Goal: Find contact information: Find contact information

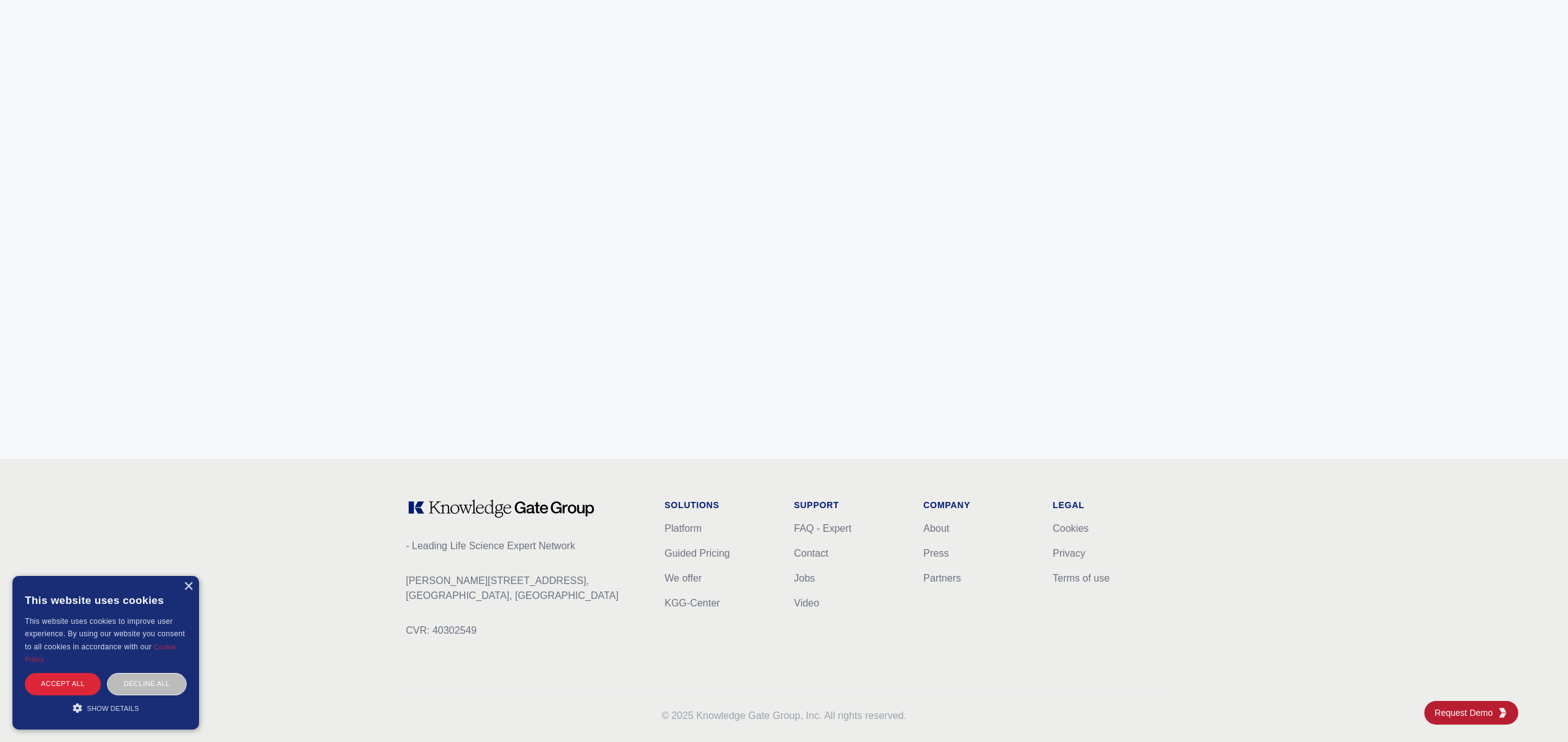
scroll to position [4746, 0]
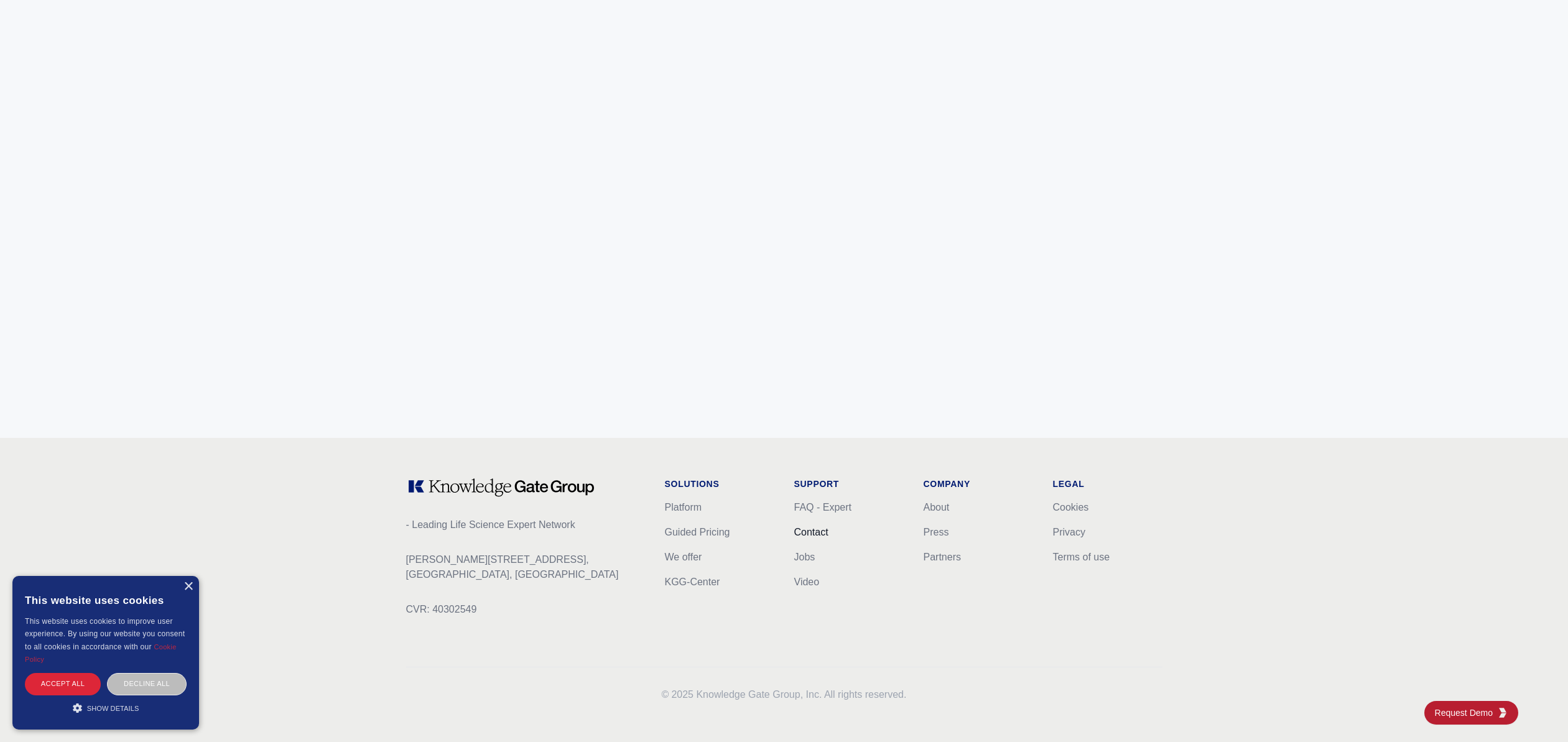
click at [816, 531] on link "Contact" at bounding box center [811, 531] width 34 height 10
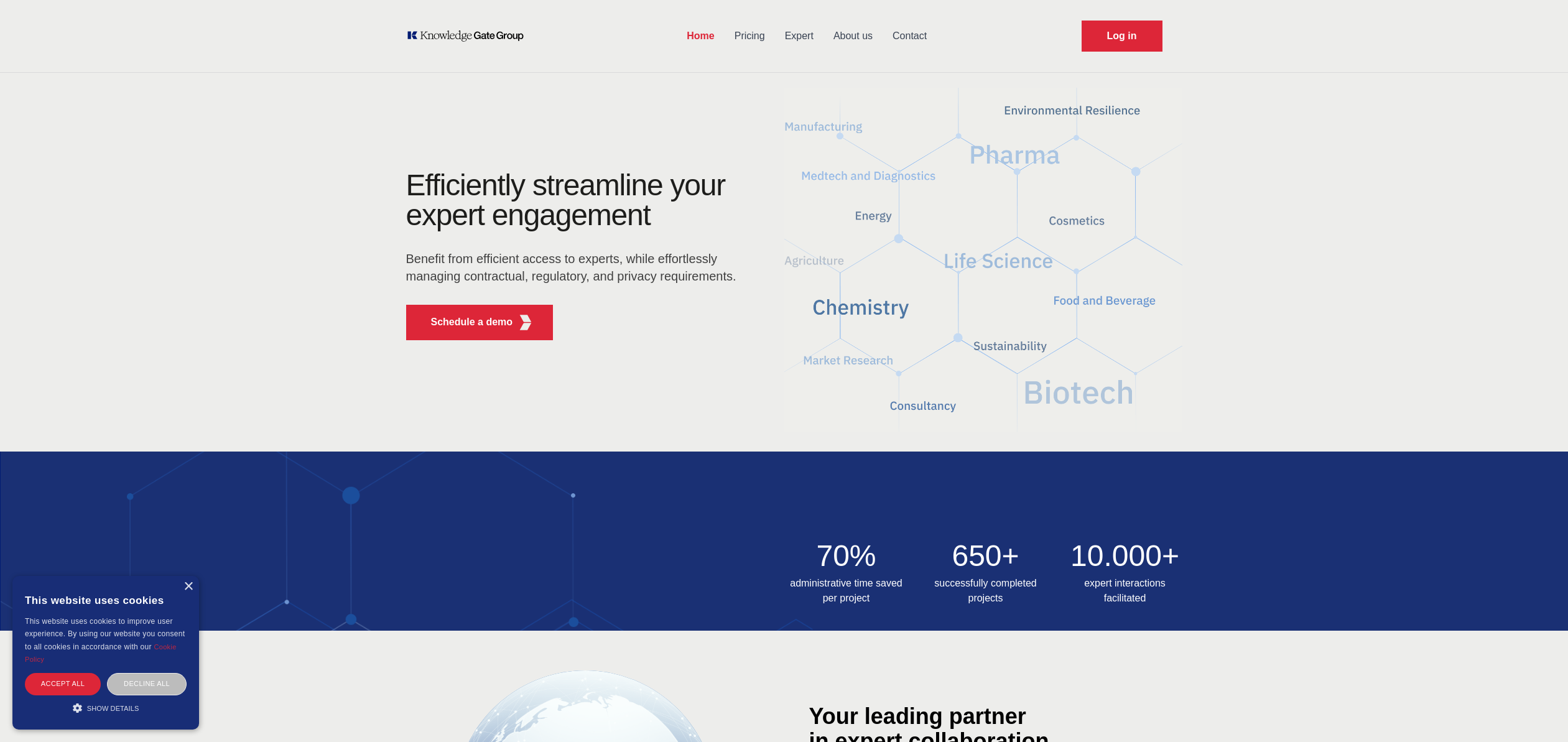
click at [855, 35] on link "About us" at bounding box center [852, 35] width 59 height 33
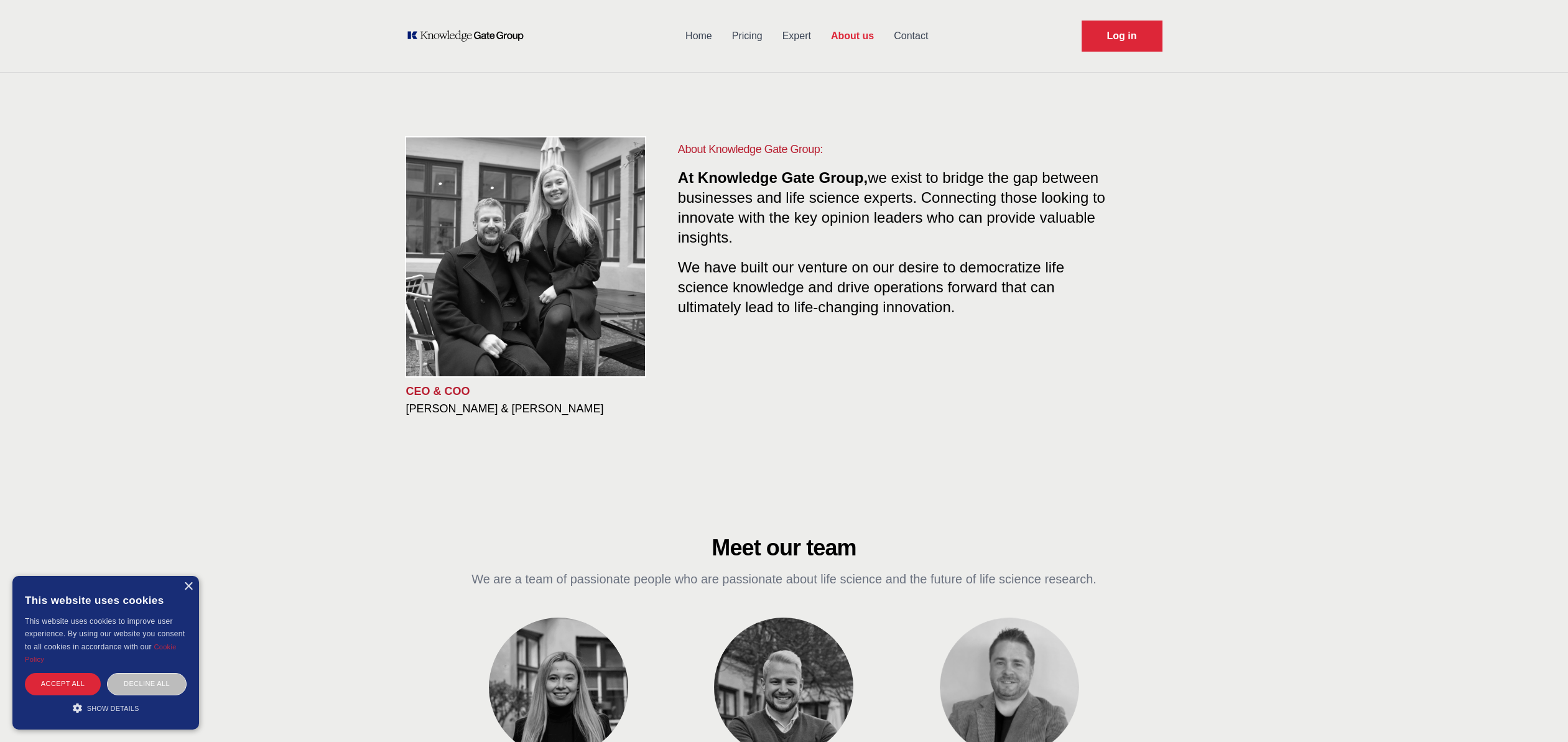
click at [901, 34] on link "Contact" at bounding box center [911, 35] width 54 height 33
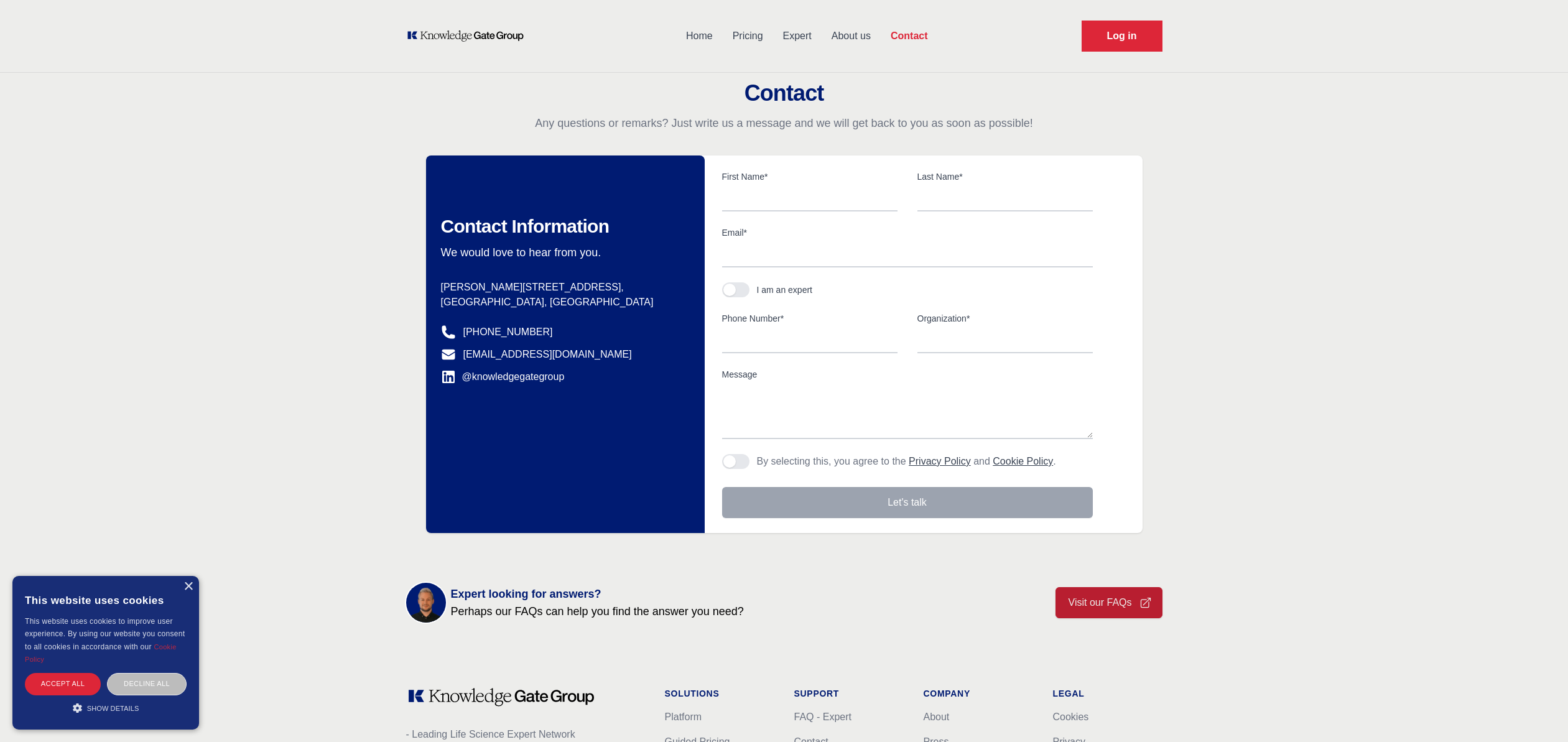
click at [803, 34] on link "Expert" at bounding box center [797, 35] width 48 height 33
